Goal: Task Accomplishment & Management: Complete application form

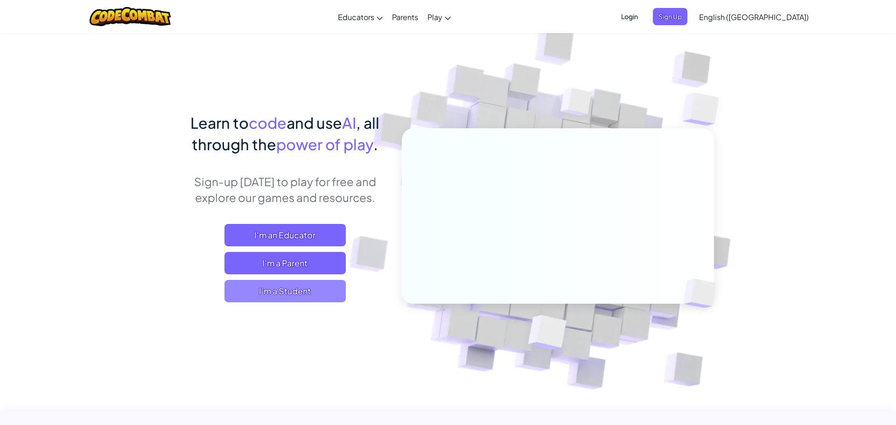
click at [313, 292] on span "I'm a Student" at bounding box center [284, 291] width 121 height 22
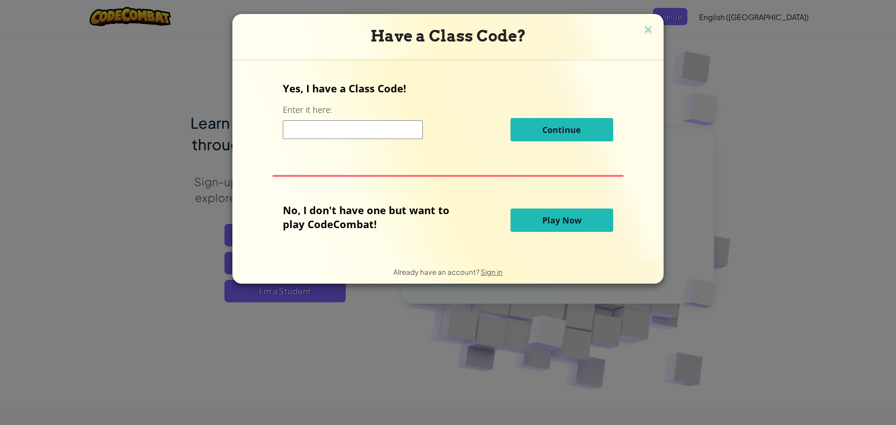
click at [372, 132] on input at bounding box center [353, 129] width 140 height 19
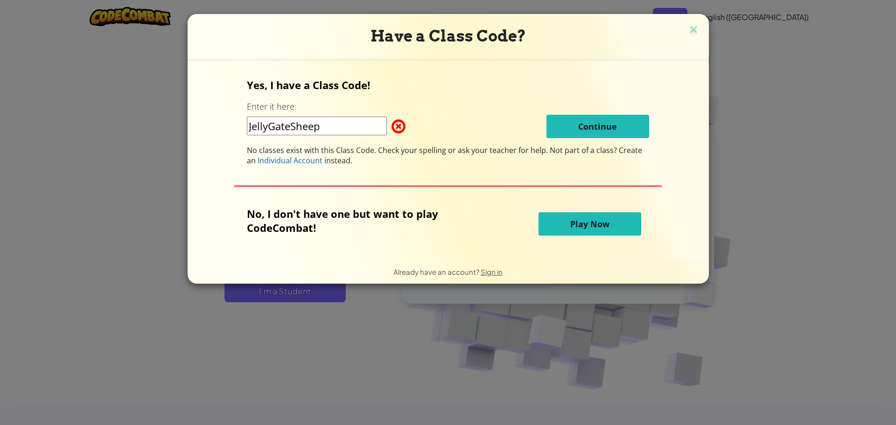
click at [305, 130] on input "JellyGateSheep" at bounding box center [317, 126] width 140 height 19
type input "JellyGateSleep"
click at [571, 139] on div "Yes, I have a Class Code! Enter it here: JellyGateSleep Continue No classes exi…" at bounding box center [448, 122] width 402 height 88
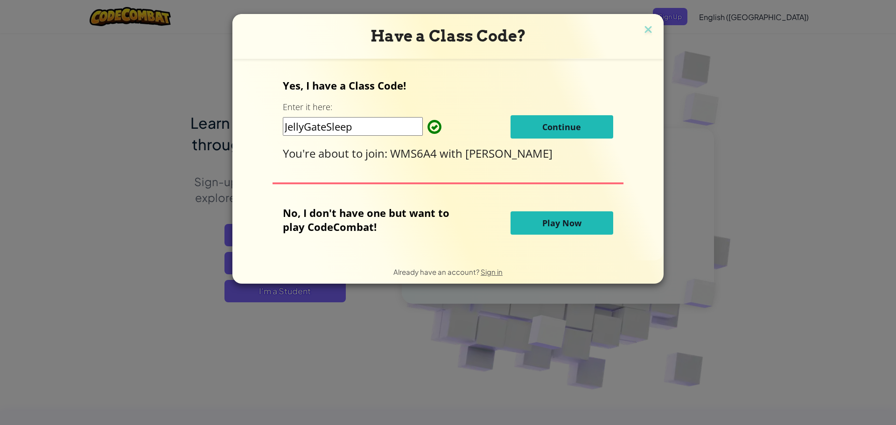
click at [571, 131] on span "Continue" at bounding box center [561, 126] width 39 height 11
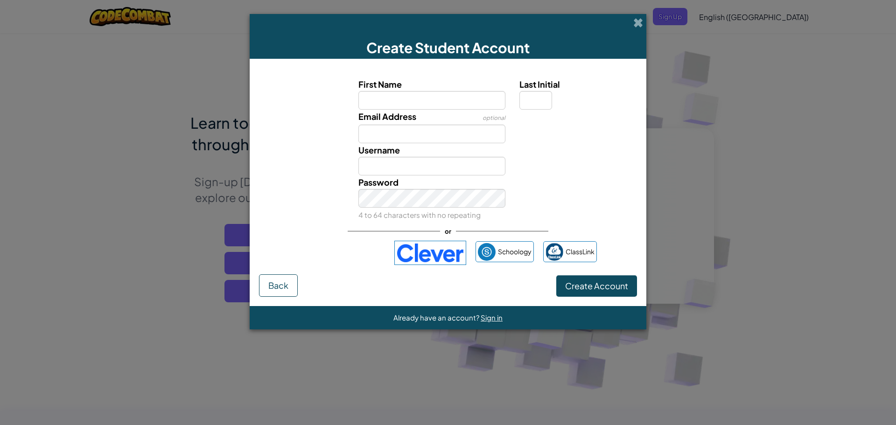
click at [632, 26] on div "Create Student Account" at bounding box center [448, 36] width 397 height 45
